Goal: Check status: Check status

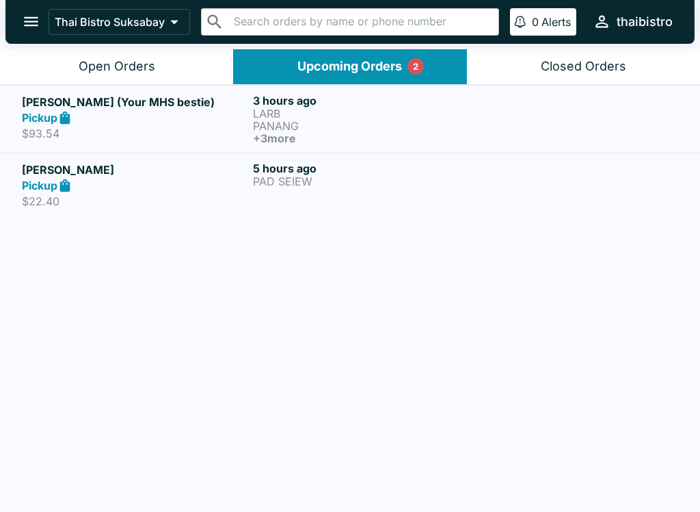
click at [524, 117] on div at bounding box center [582, 119] width 194 height 51
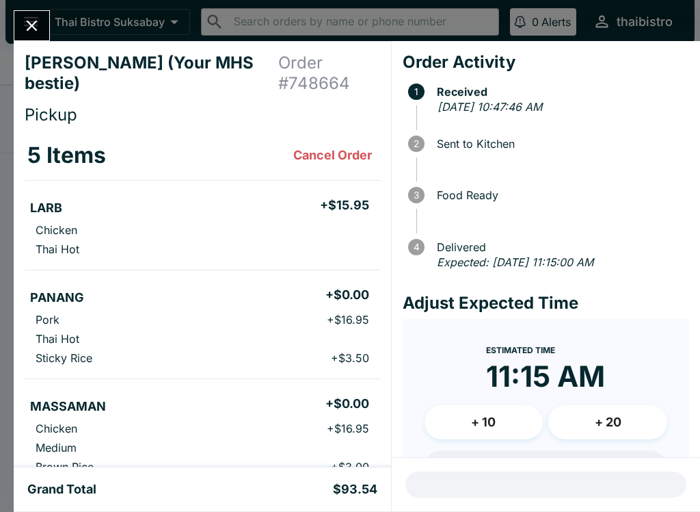
click at [35, 38] on button "Close" at bounding box center [31, 25] width 35 height 29
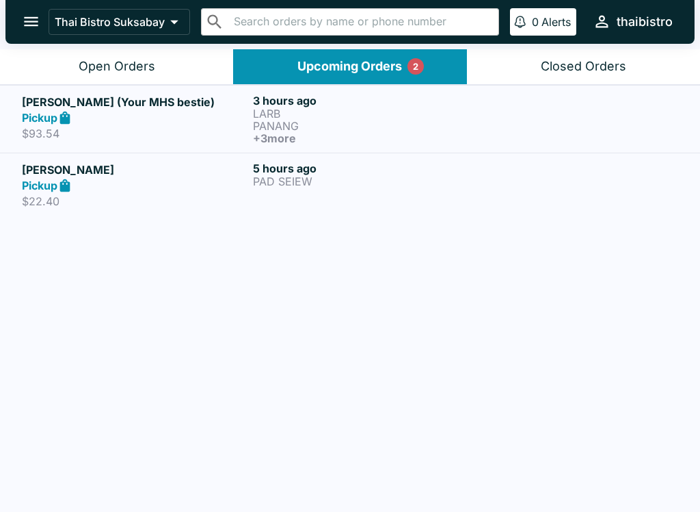
click at [451, 106] on h6 "3 hours ago" at bounding box center [366, 101] width 226 height 14
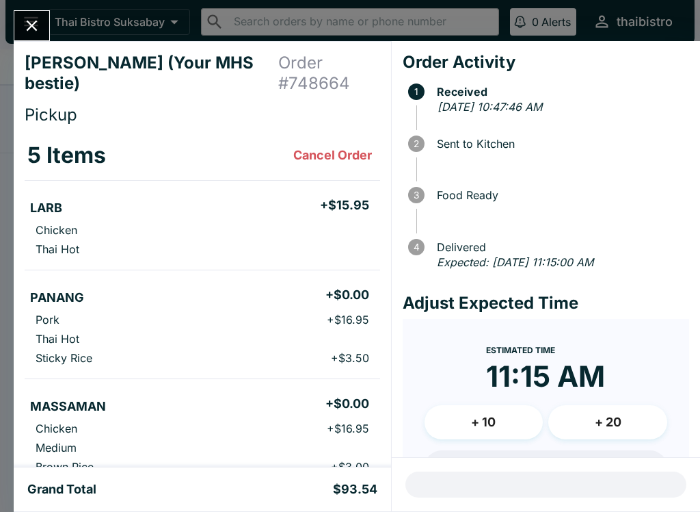
click at [28, 33] on icon "Close" at bounding box center [32, 25] width 18 height 18
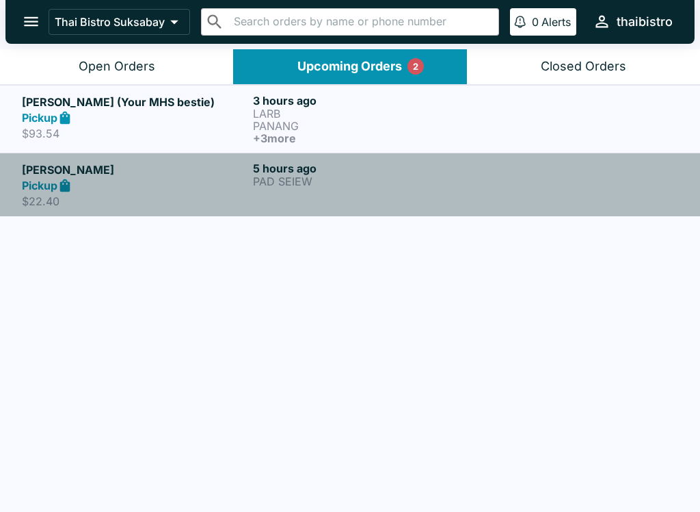
click at [179, 170] on h5 "[PERSON_NAME]" at bounding box center [135, 169] width 226 height 16
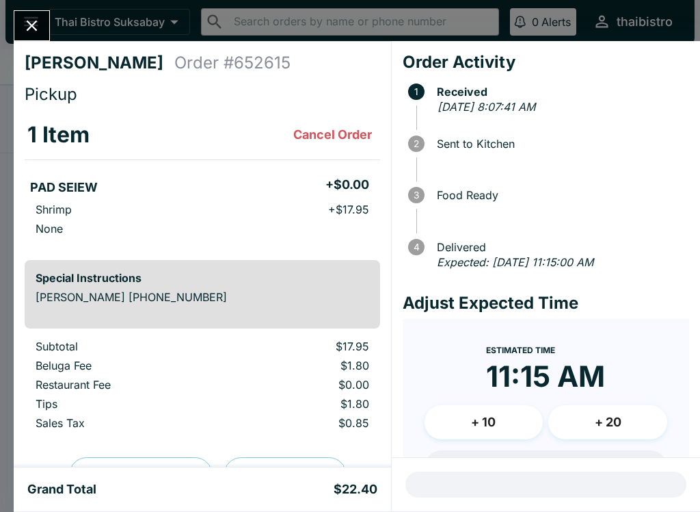
click at [36, 27] on icon "Close" at bounding box center [32, 25] width 18 height 18
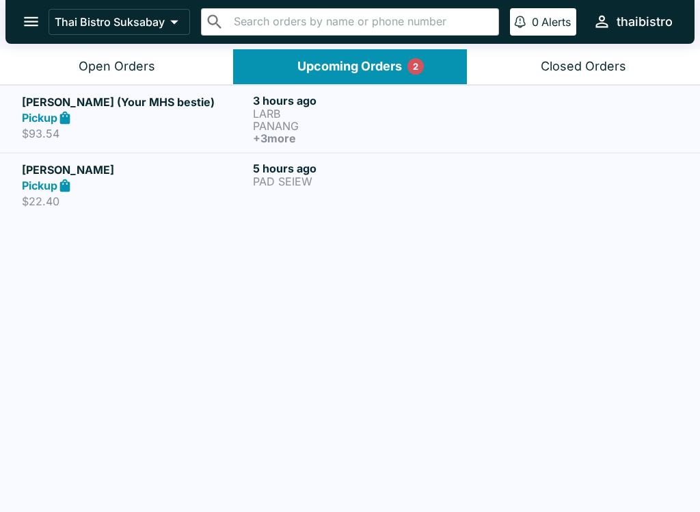
click at [137, 90] on link "[PERSON_NAME] (Your MHS bestie) Pickup $93.54 3 hours ago LARB PANANG + 3 more" at bounding box center [350, 119] width 700 height 68
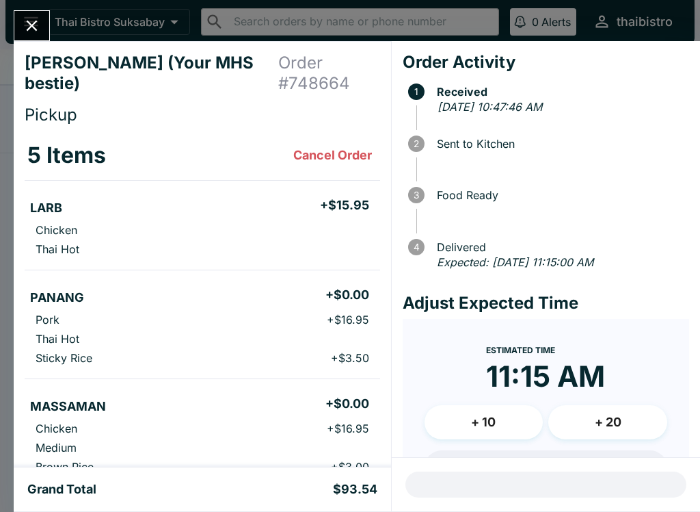
click at [40, 30] on icon "Close" at bounding box center [32, 25] width 18 height 18
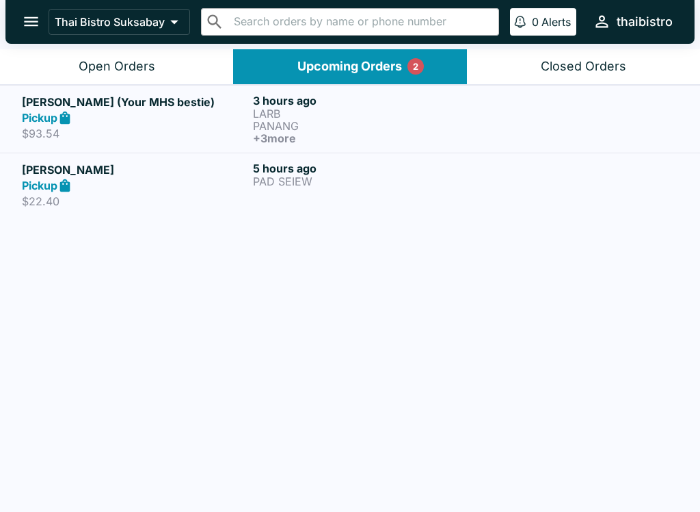
click at [179, 86] on link "[PERSON_NAME] (Your MHS bestie) Pickup $93.54 3 hours ago LARB PANANG + 3 more" at bounding box center [350, 119] width 700 height 68
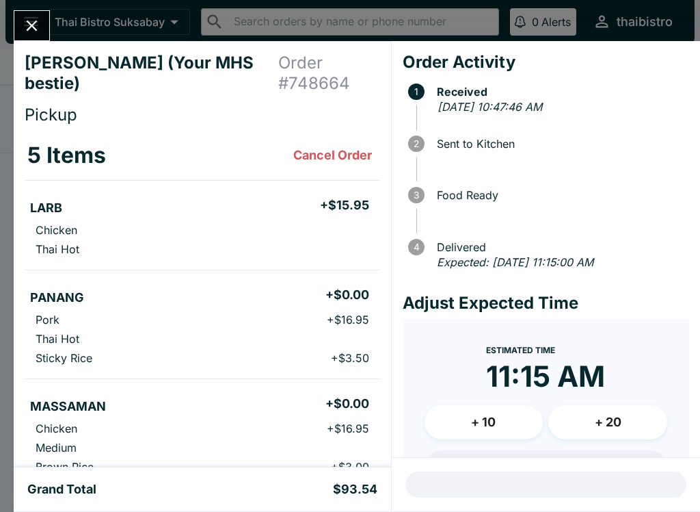
click at [42, 19] on button "Close" at bounding box center [31, 25] width 35 height 29
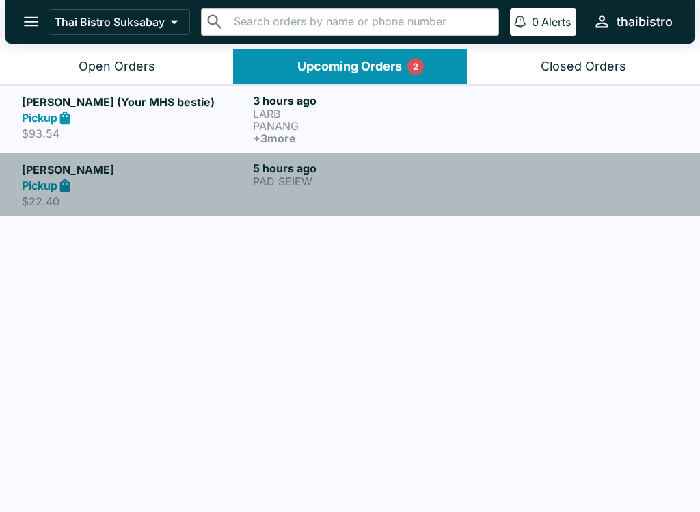
click at [161, 195] on p "$22.40" at bounding box center [135, 201] width 226 height 14
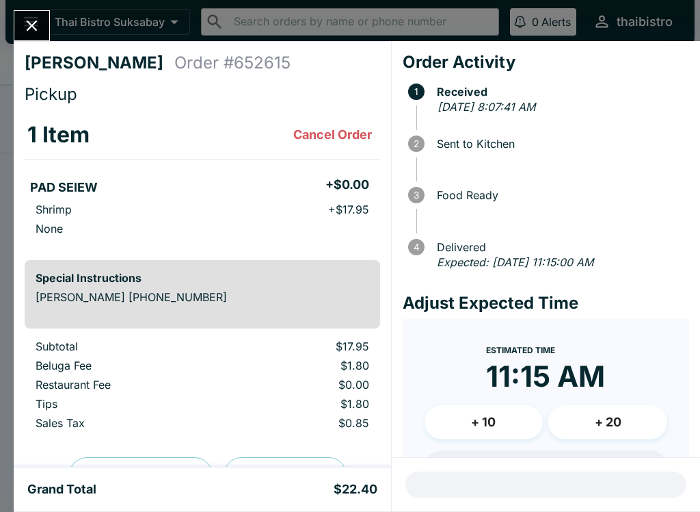
click at [35, 25] on icon "Close" at bounding box center [32, 25] width 18 height 18
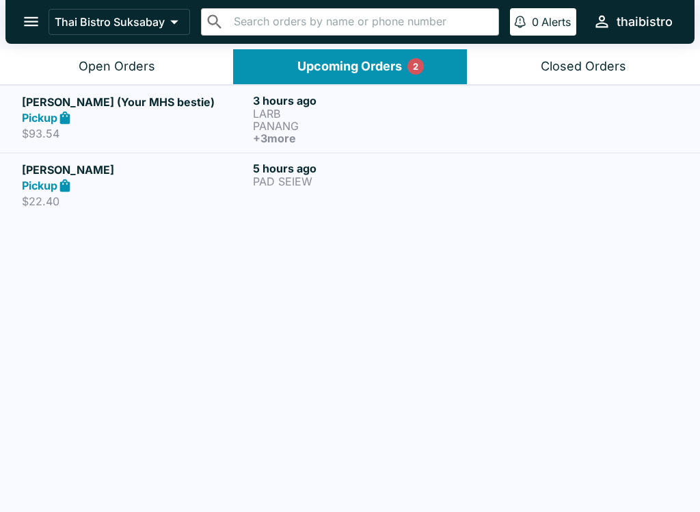
click at [106, 70] on div "Open Orders" at bounding box center [117, 67] width 77 height 16
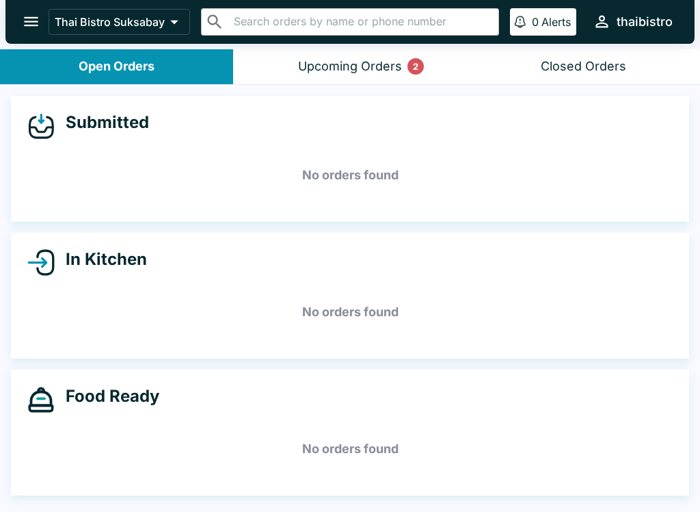
click at [419, 72] on p "2" at bounding box center [415, 66] width 5 height 14
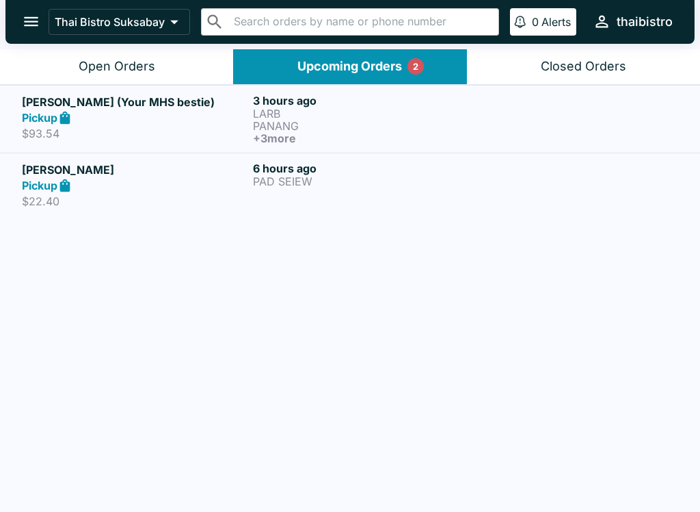
click at [366, 108] on p "LARB" at bounding box center [366, 113] width 226 height 12
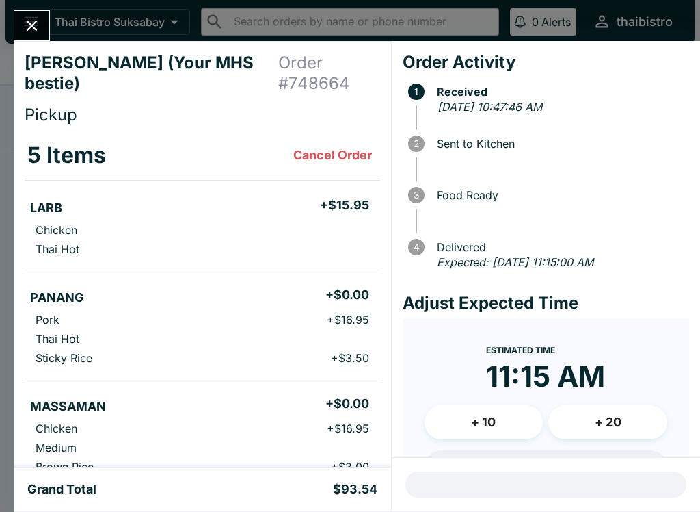
click at [36, 29] on icon "Close" at bounding box center [32, 26] width 11 height 11
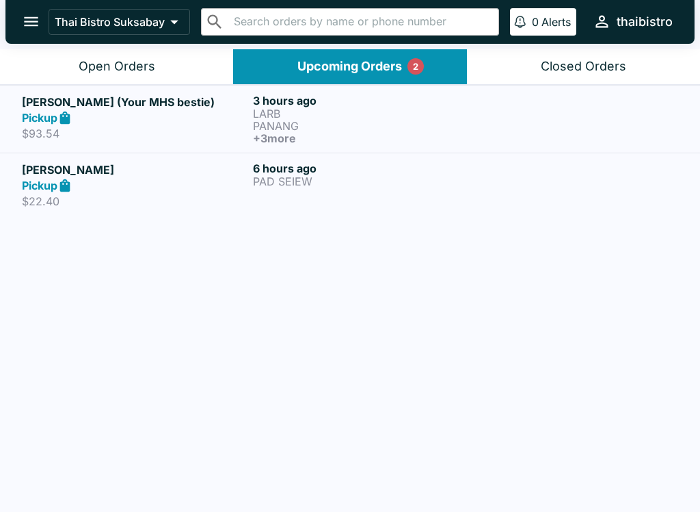
click at [467, 177] on p "PAD SEIEW" at bounding box center [366, 181] width 226 height 12
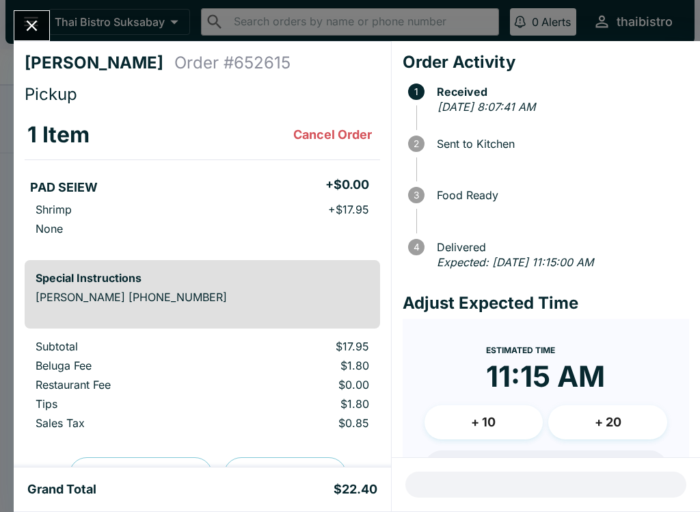
click at [35, 17] on icon "Close" at bounding box center [32, 25] width 18 height 18
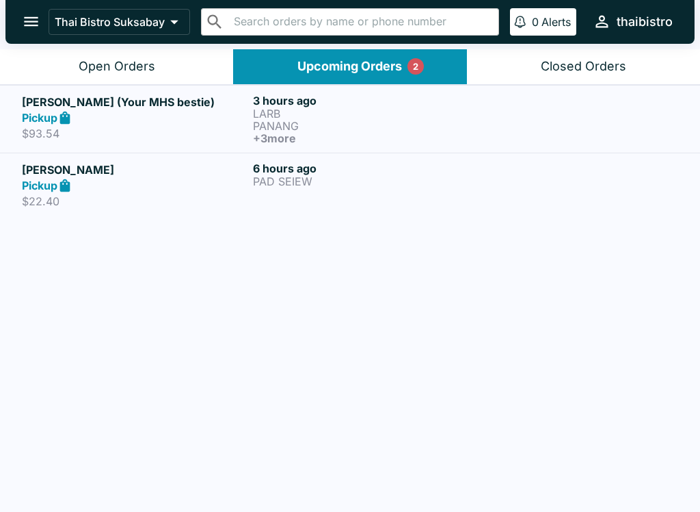
click at [183, 57] on button "Open Orders" at bounding box center [116, 66] width 233 height 35
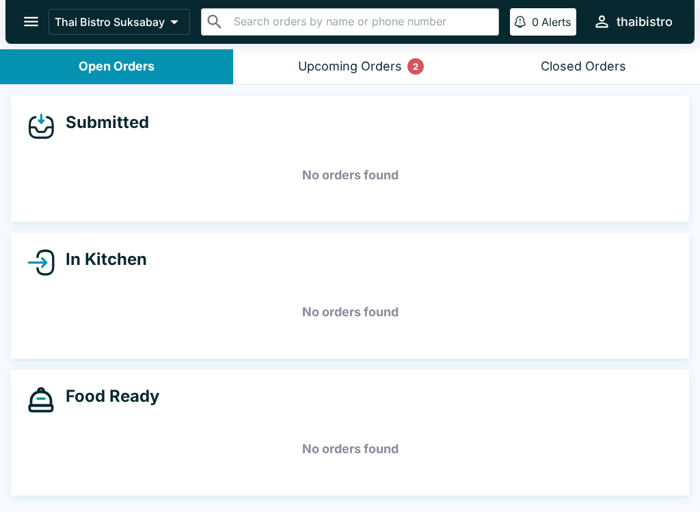
click at [406, 51] on button "Upcoming Orders 2" at bounding box center [349, 66] width 233 height 35
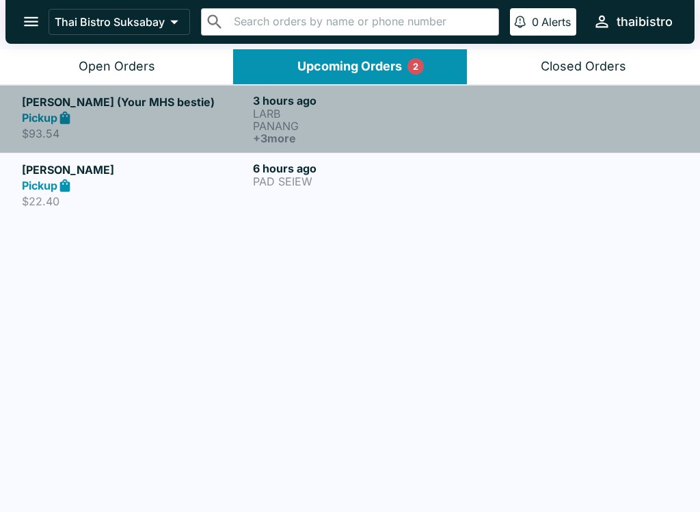
click at [427, 111] on p "LARB" at bounding box center [366, 113] width 226 height 12
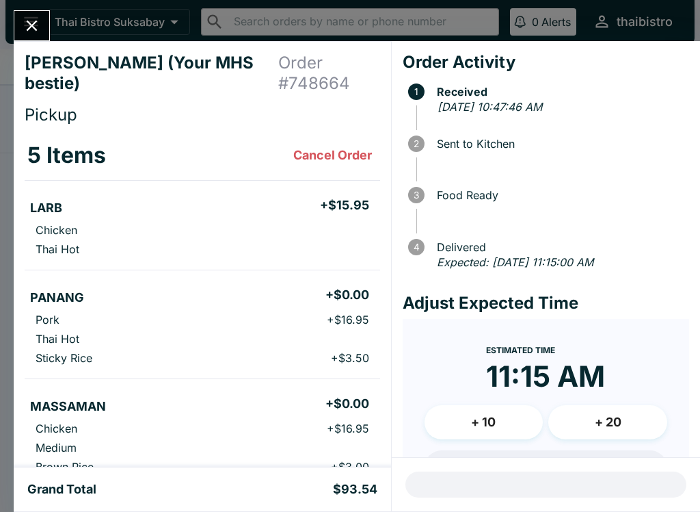
scroll to position [-1, 0]
click at [46, 11] on div at bounding box center [32, 25] width 36 height 31
click at [7, 20] on div "[PERSON_NAME] (Your MHS bestie) Order # 748664 Pickup 5 Items Cancel Order LARB…" at bounding box center [350, 256] width 700 height 512
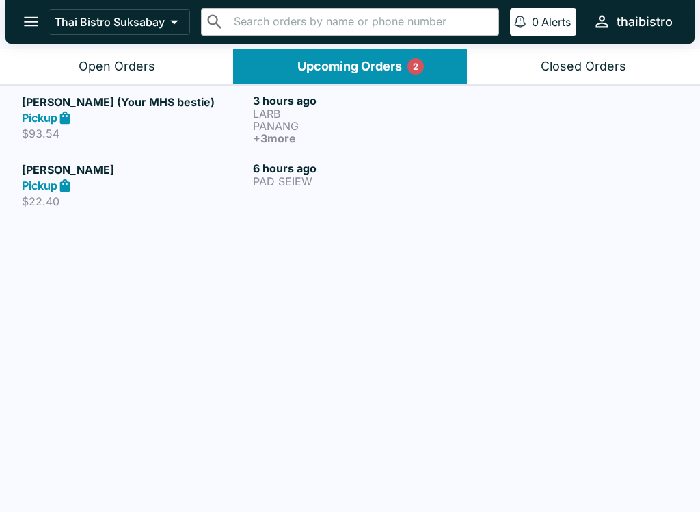
click at [70, 122] on icon at bounding box center [65, 117] width 10 height 13
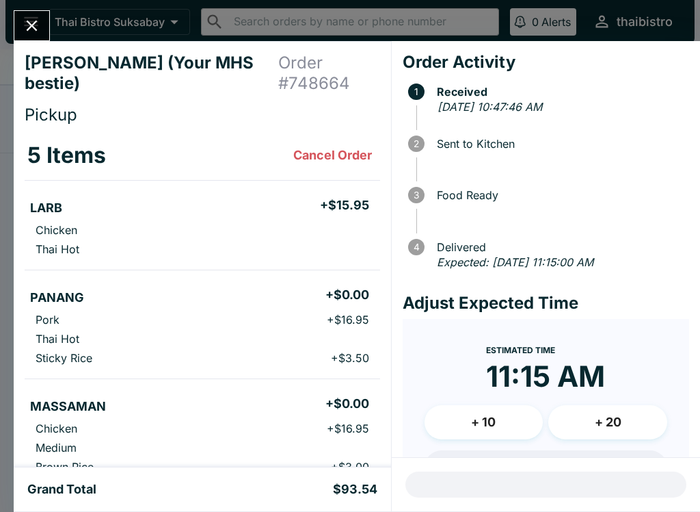
click at [10, 23] on div "[PERSON_NAME] (Your MHS bestie) Order # 748664 Pickup 5 Items Cancel Order LARB…" at bounding box center [350, 256] width 700 height 512
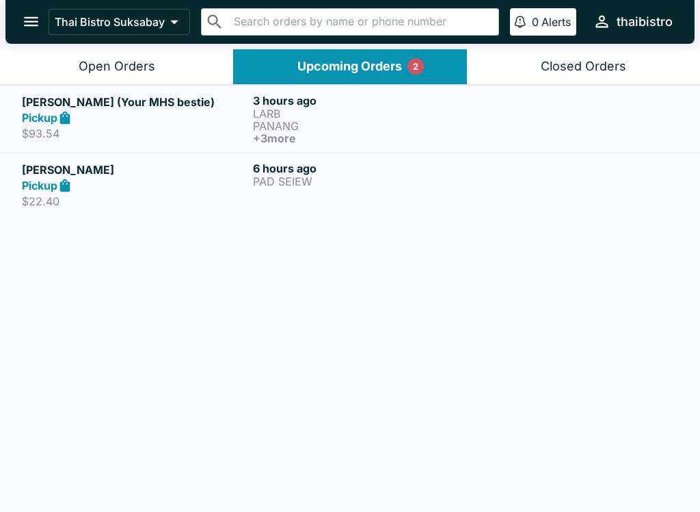
click at [91, 64] on div "Open Orders" at bounding box center [117, 67] width 77 height 16
